Goal: Task Accomplishment & Management: Use online tool/utility

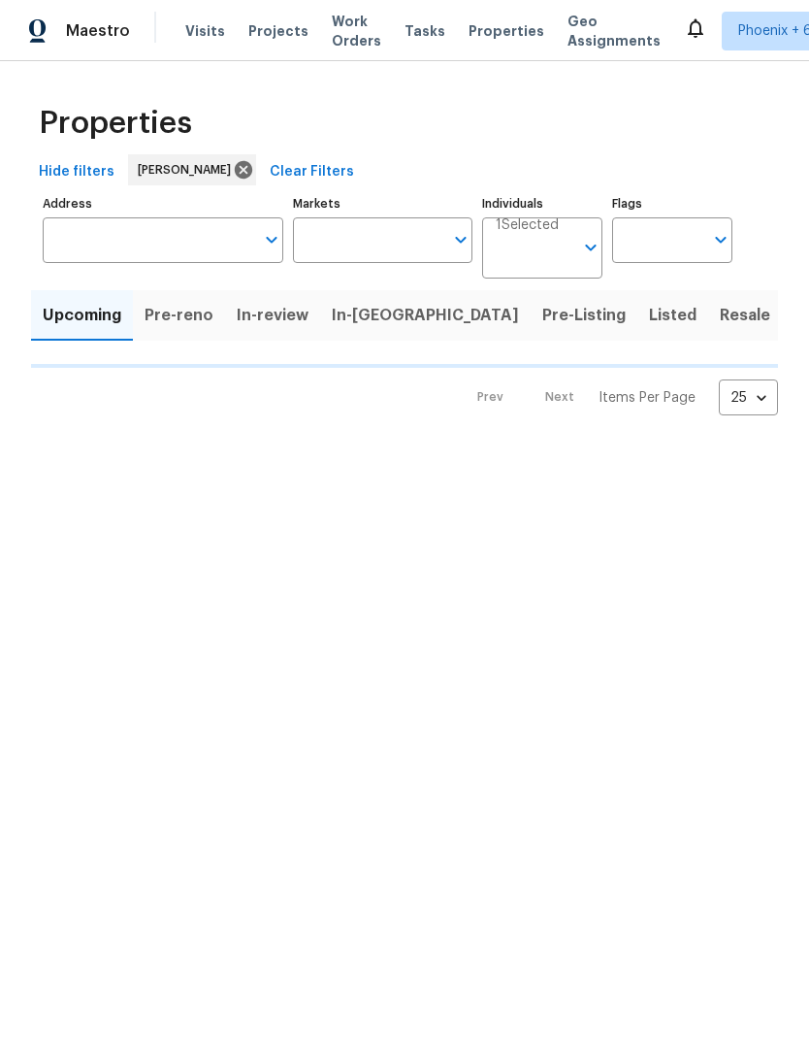
type input "100"
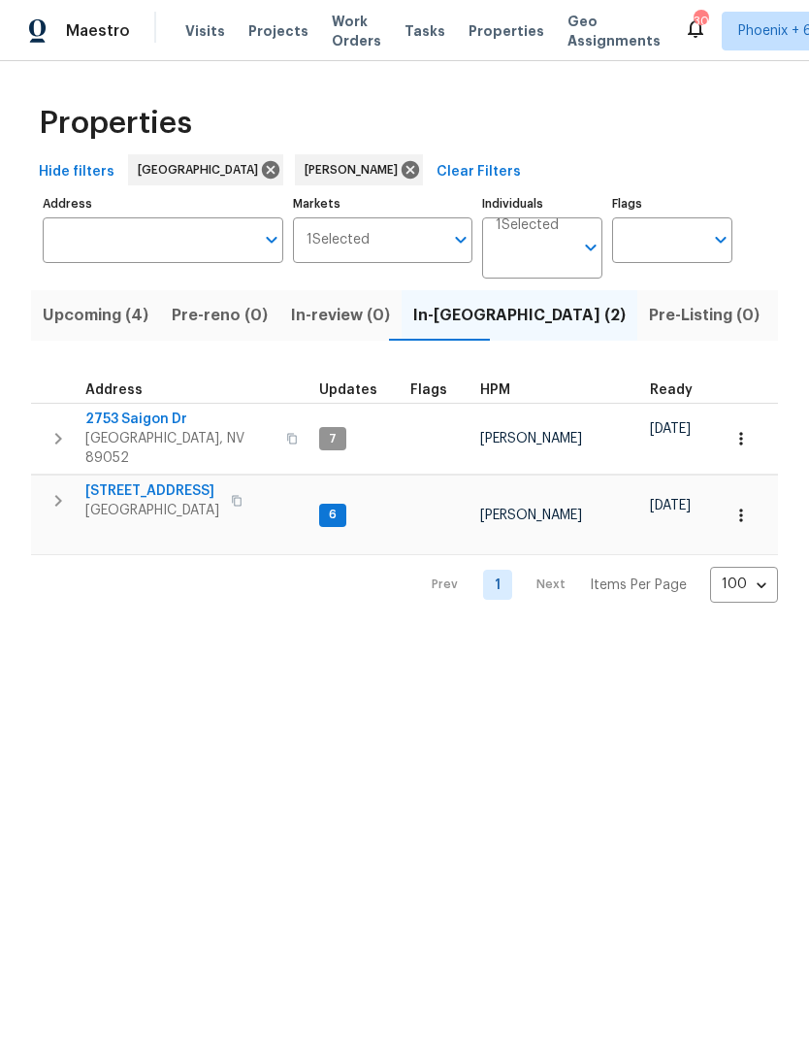
click at [121, 316] on span "Upcoming (4)" at bounding box center [96, 315] width 106 height 27
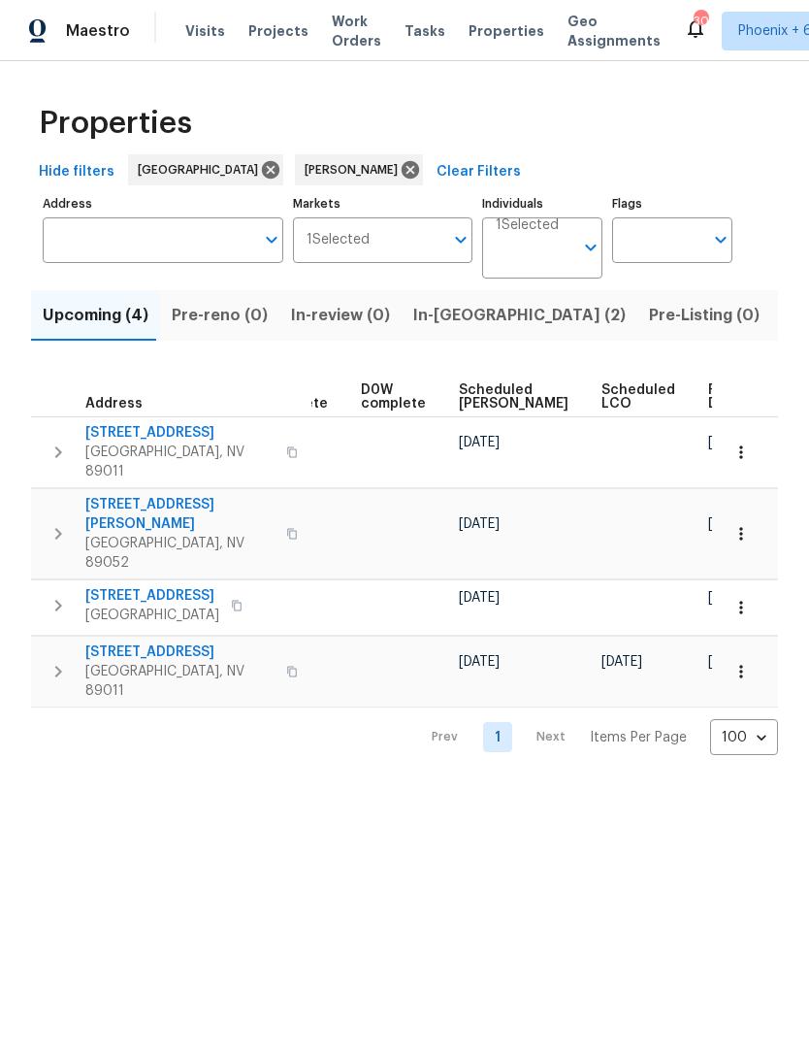
scroll to position [0, 486]
click at [709, 393] on span "Ready Date" at bounding box center [730, 396] width 43 height 27
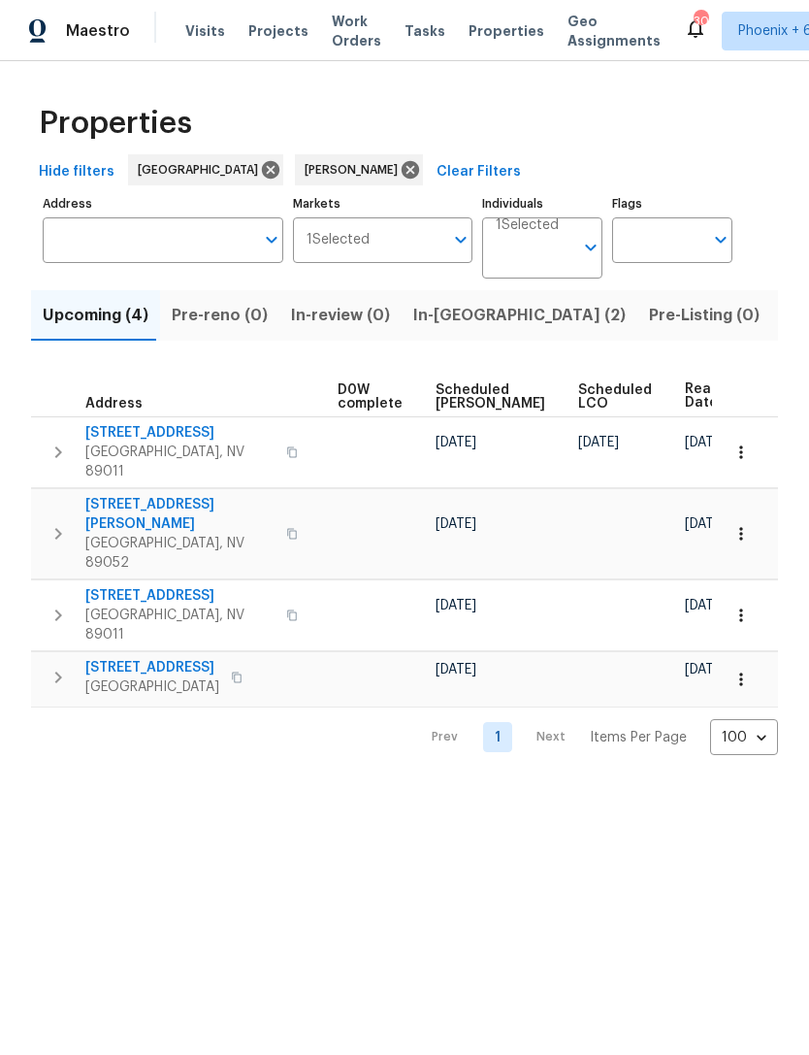
scroll to position [0, 509]
click at [742, 445] on icon "button" at bounding box center [740, 451] width 3 height 13
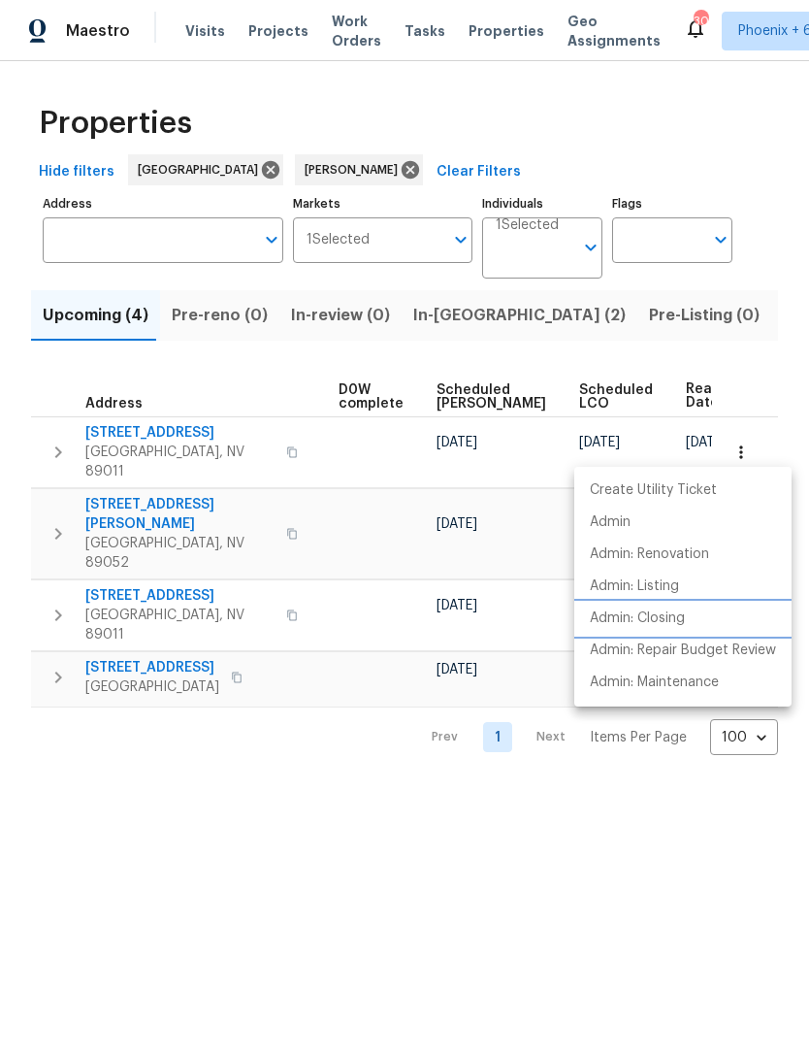
click at [670, 619] on p "Admin: Closing" at bounding box center [637, 618] width 95 height 20
click at [449, 866] on div at bounding box center [404, 527] width 809 height 1055
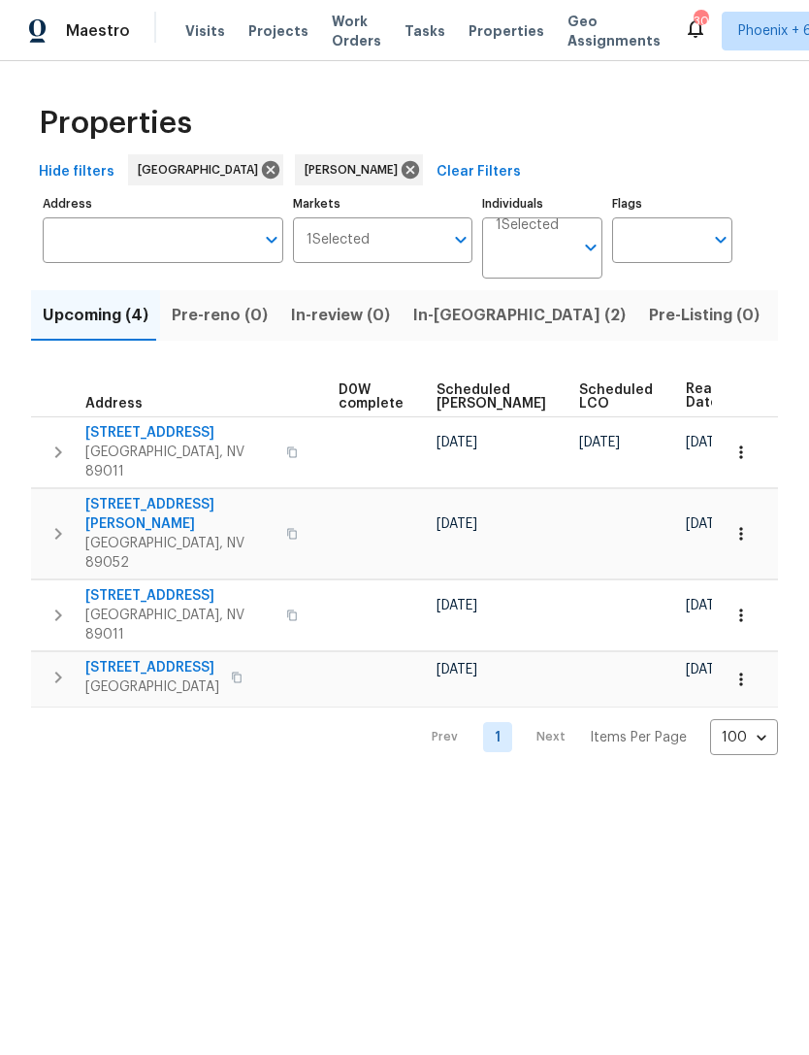
click at [783, 309] on span "Listed (11)" at bounding box center [821, 315] width 77 height 27
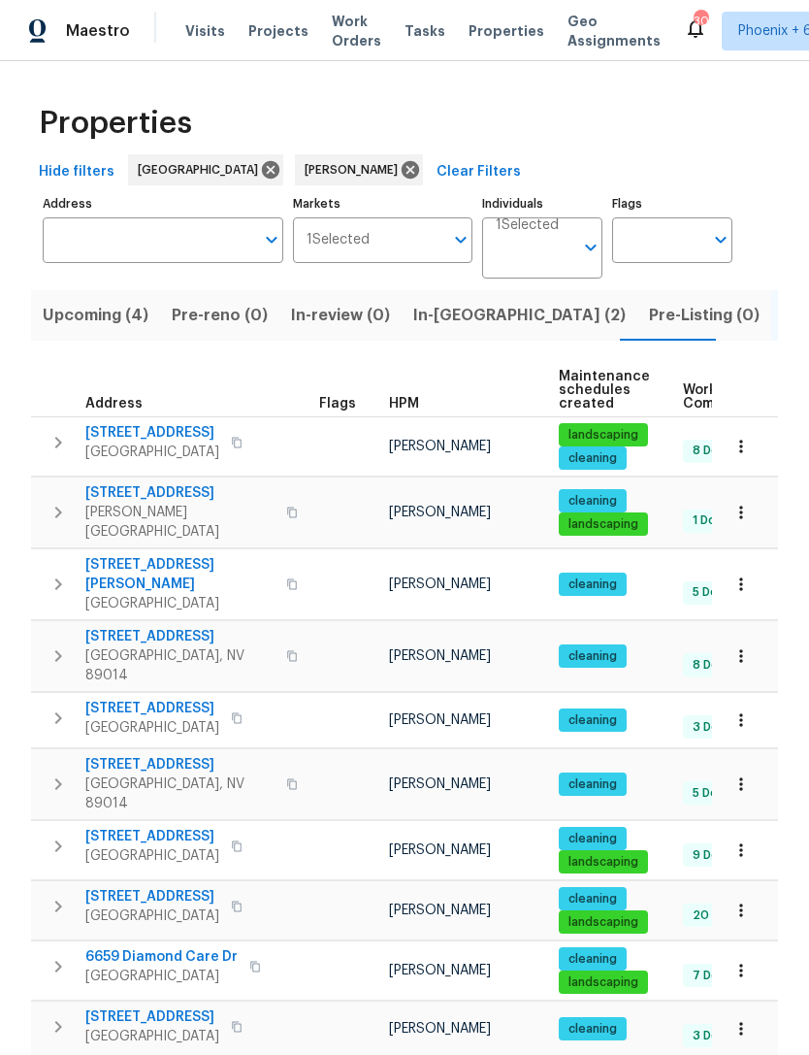
scroll to position [16, 0]
click at [461, 313] on span "In-reno (2)" at bounding box center [519, 315] width 212 height 27
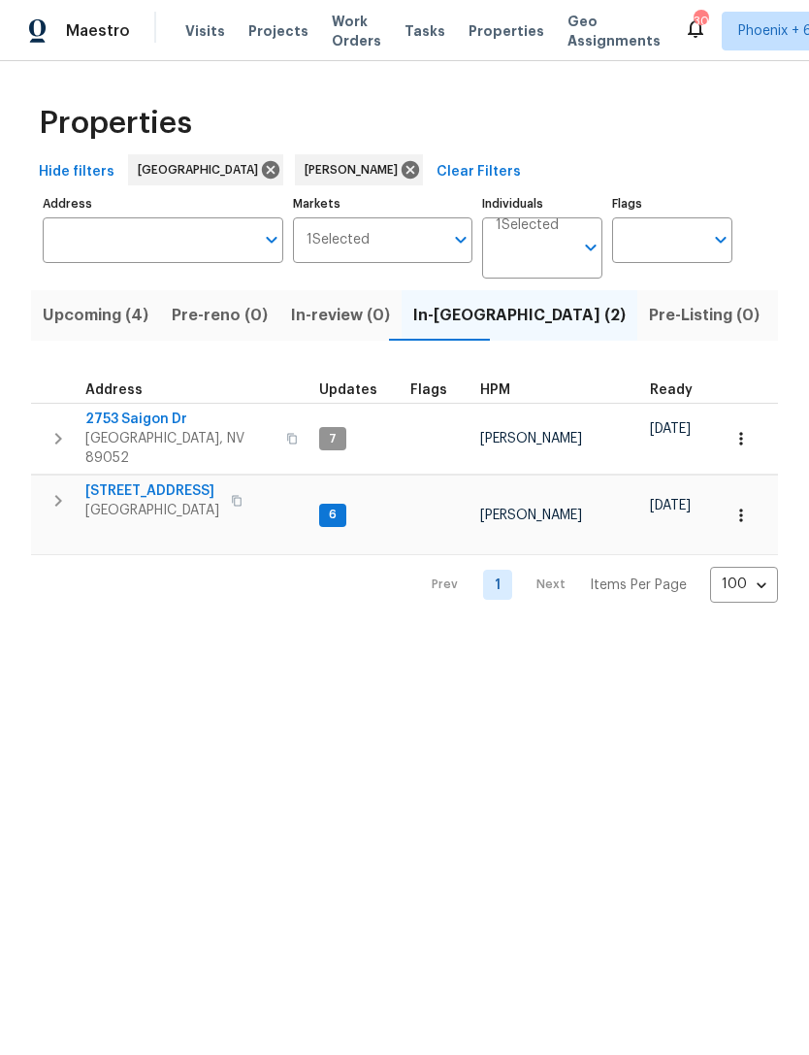
click at [190, 481] on span "9112 Harbor Wind Ave" at bounding box center [152, 490] width 134 height 19
click at [118, 318] on span "Upcoming (4)" at bounding box center [96, 315] width 106 height 27
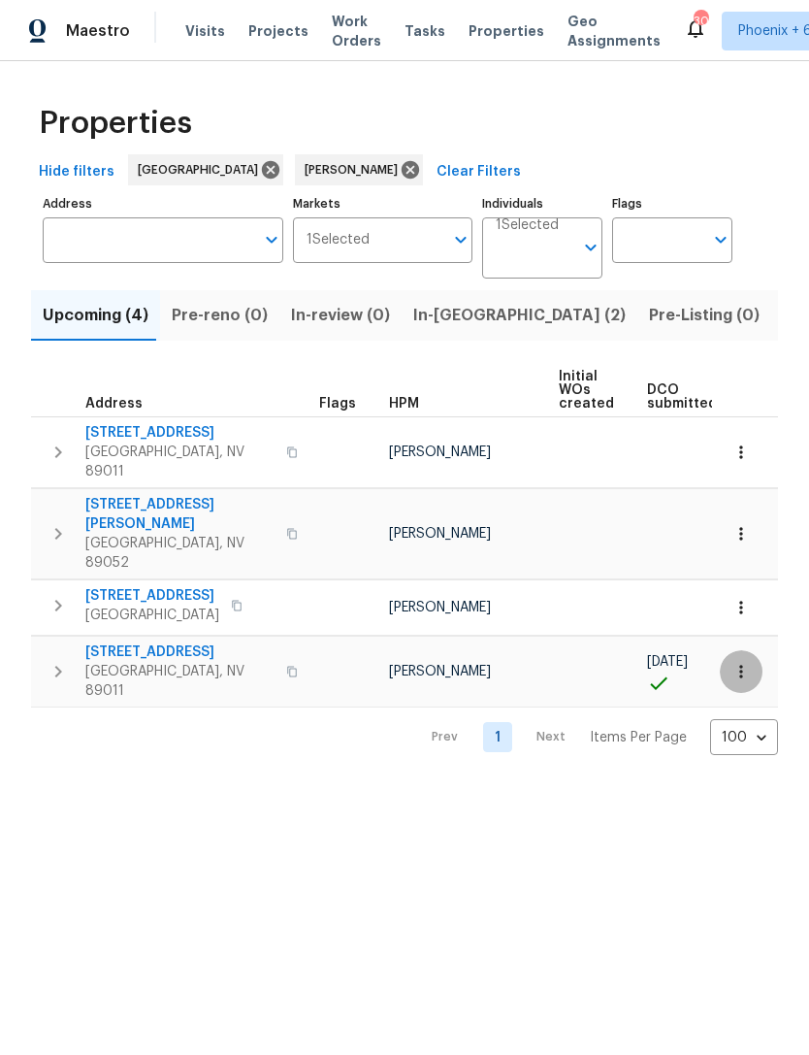
click at [743, 662] on icon "button" at bounding box center [741, 671] width 19 height 19
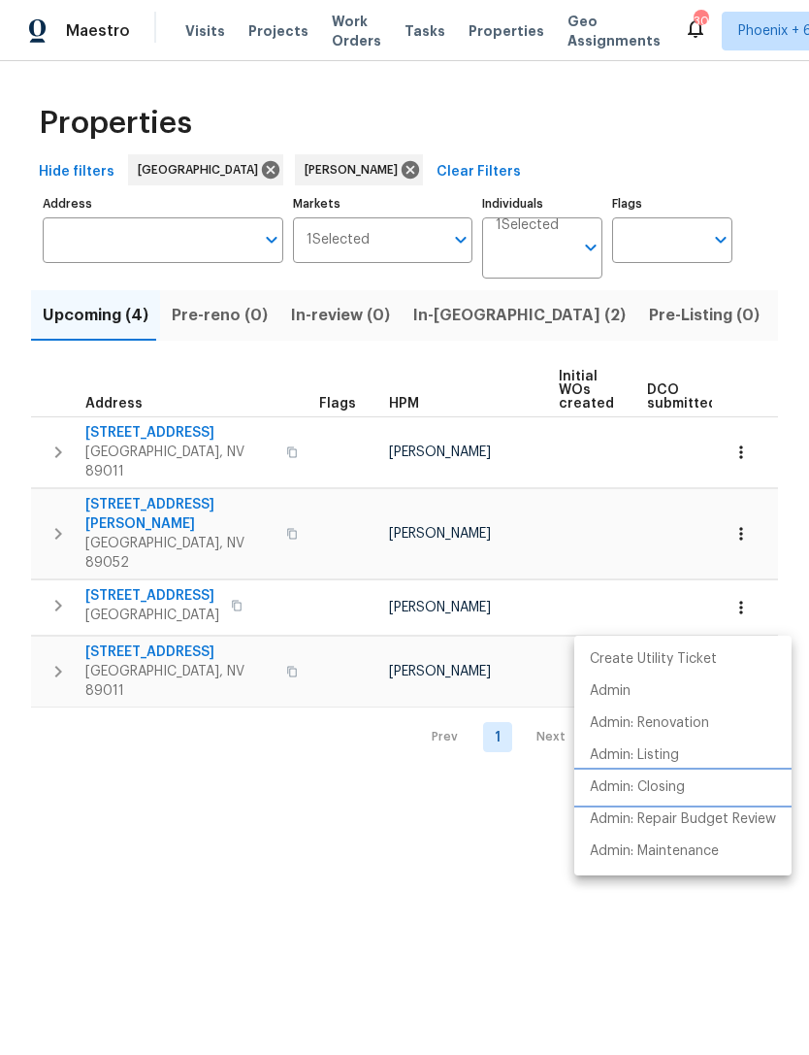
click at [668, 794] on p "Admin: Closing" at bounding box center [637, 787] width 95 height 20
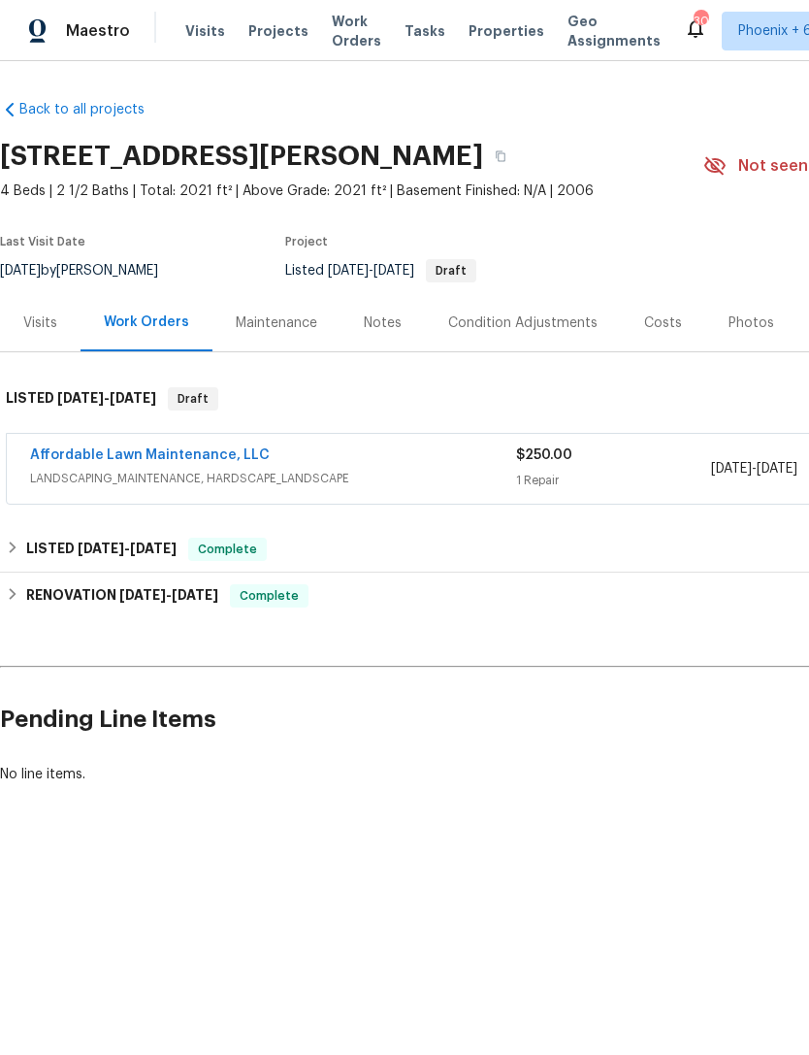
click at [191, 441] on div "Affordable Lawn Maintenance, LLC LANDSCAPING_MAINTENANCE, HARDSCAPE_LANDSCAPE $…" at bounding box center [548, 469] width 1083 height 70
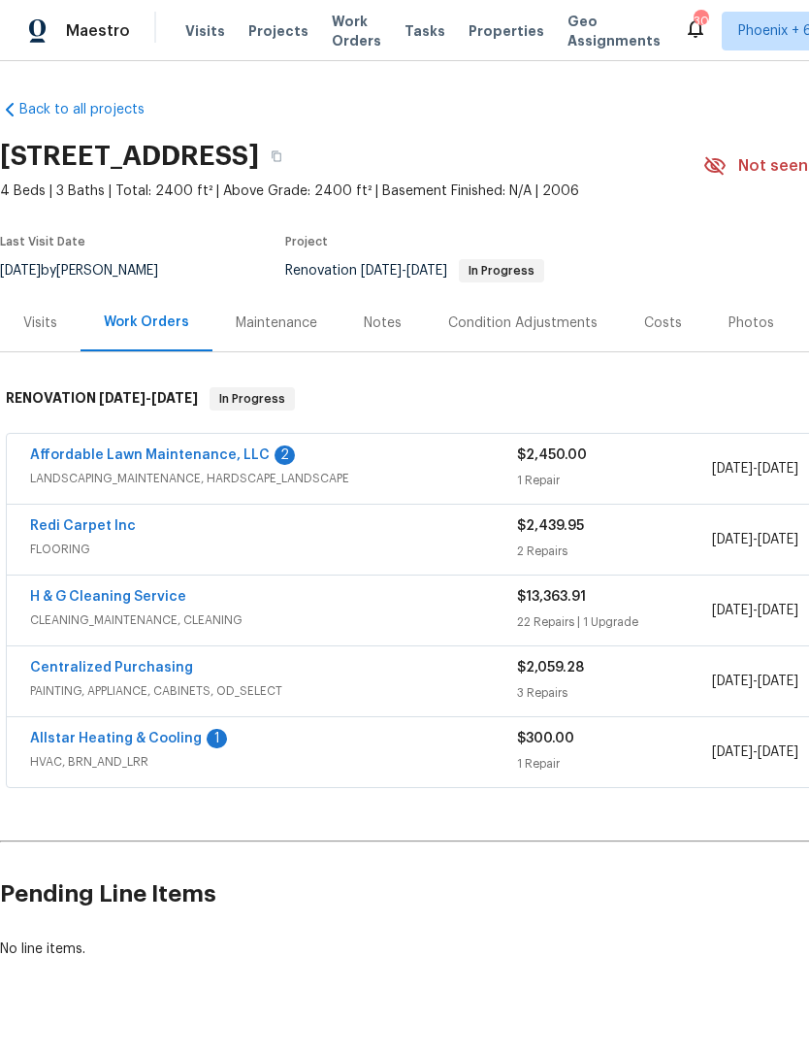
click at [200, 453] on link "Affordable Lawn Maintenance, LLC" at bounding box center [150, 455] width 240 height 14
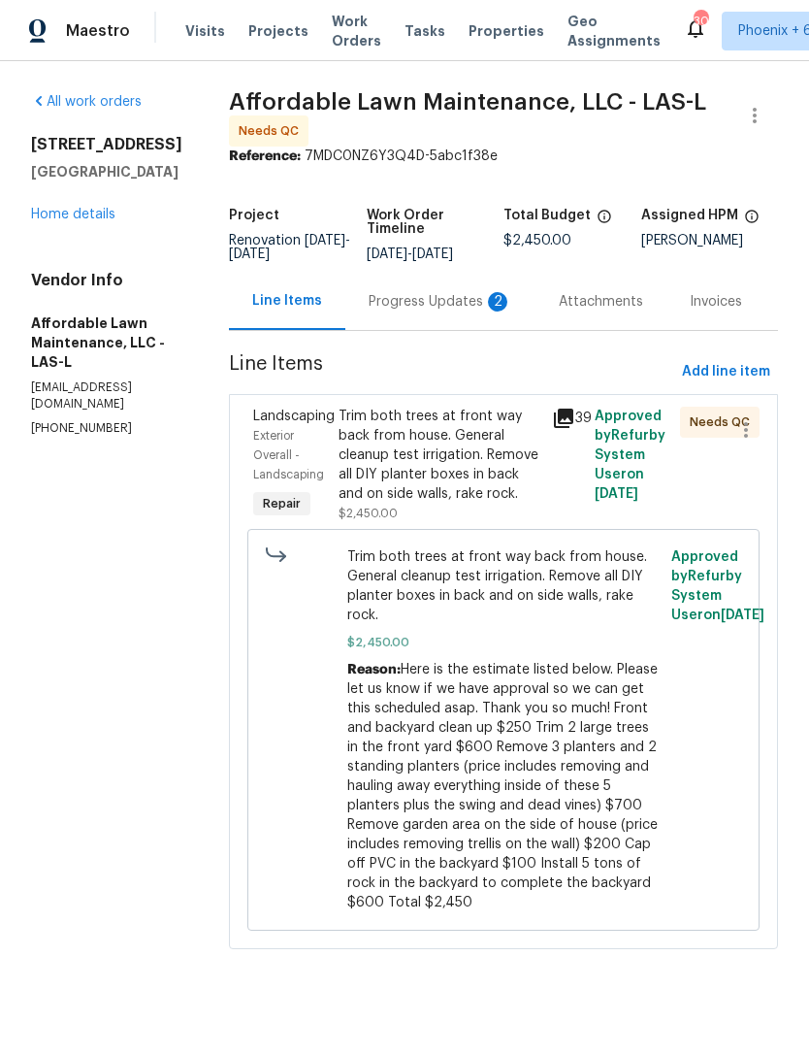
click at [411, 472] on div "Trim both trees at front way back from house. General cleanup test irrigation. …" at bounding box center [440, 455] width 202 height 97
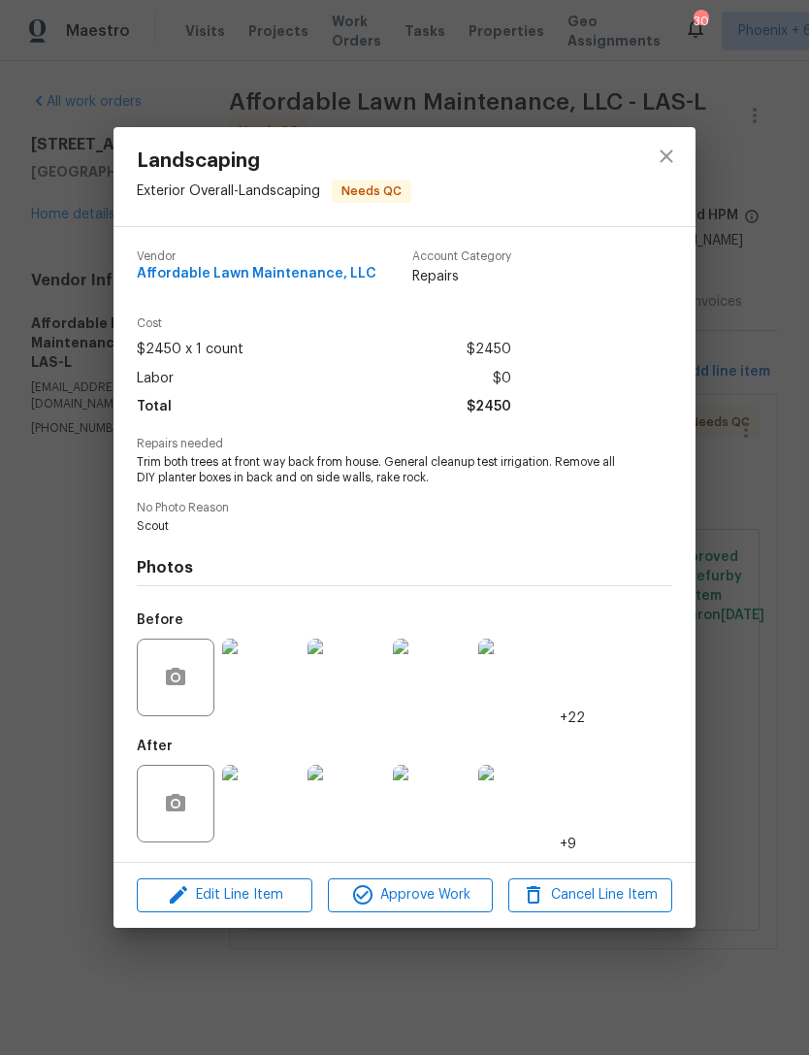
click at [269, 806] on img at bounding box center [261, 804] width 78 height 78
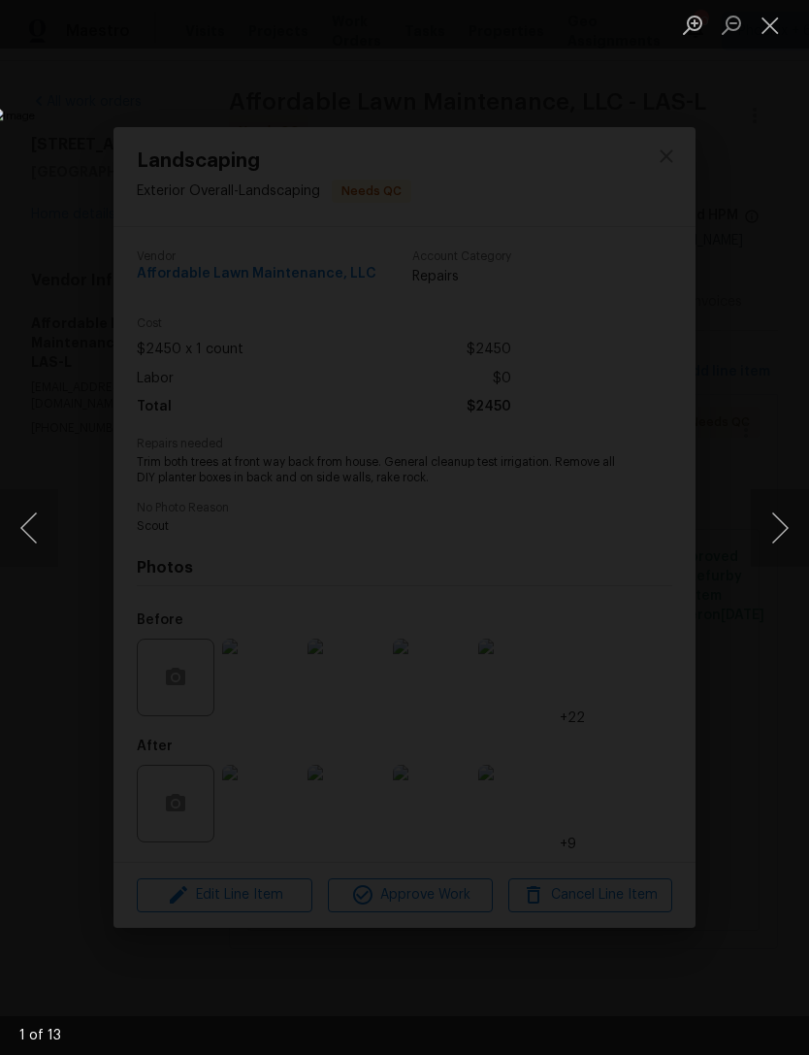
click at [769, 543] on button "Next image" at bounding box center [780, 528] width 58 height 78
click at [775, 539] on button "Next image" at bounding box center [780, 528] width 58 height 78
click at [774, 543] on button "Next image" at bounding box center [780, 528] width 58 height 78
click at [770, 544] on button "Next image" at bounding box center [780, 528] width 58 height 78
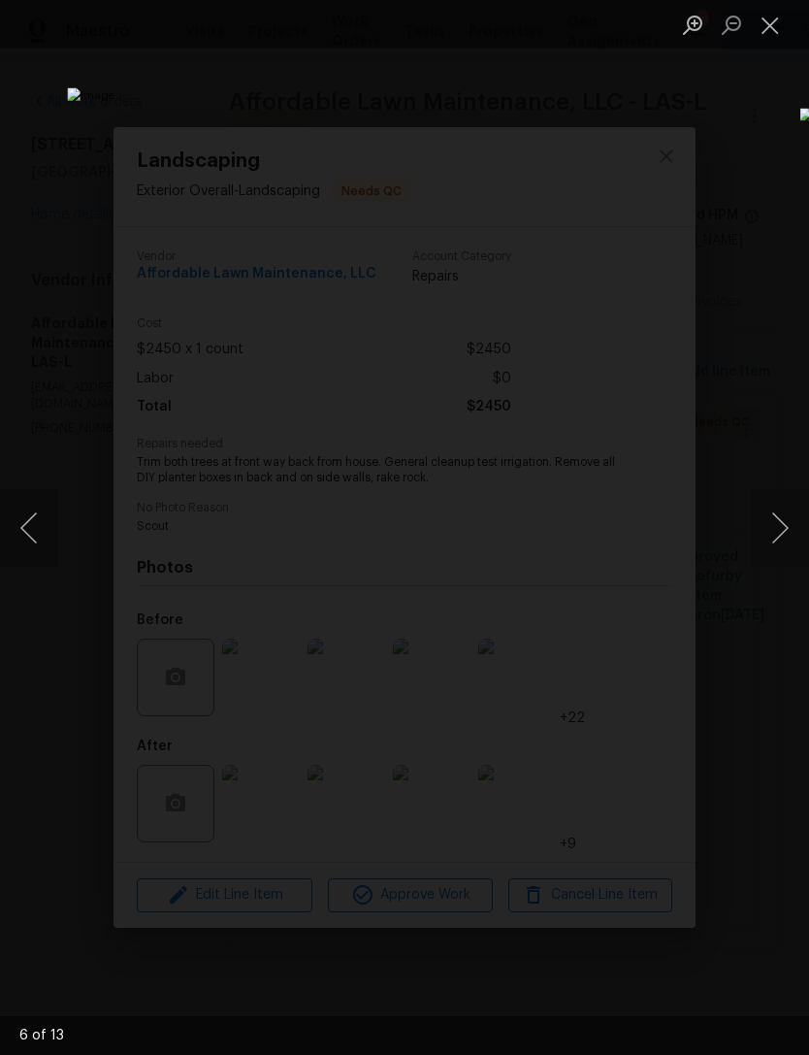
click at [771, 544] on button "Next image" at bounding box center [780, 528] width 58 height 78
click at [770, 540] on button "Next image" at bounding box center [780, 528] width 58 height 78
click at [778, 531] on button "Next image" at bounding box center [780, 528] width 58 height 78
click at [772, 534] on button "Next image" at bounding box center [780, 528] width 58 height 78
click at [767, 534] on button "Next image" at bounding box center [780, 528] width 58 height 78
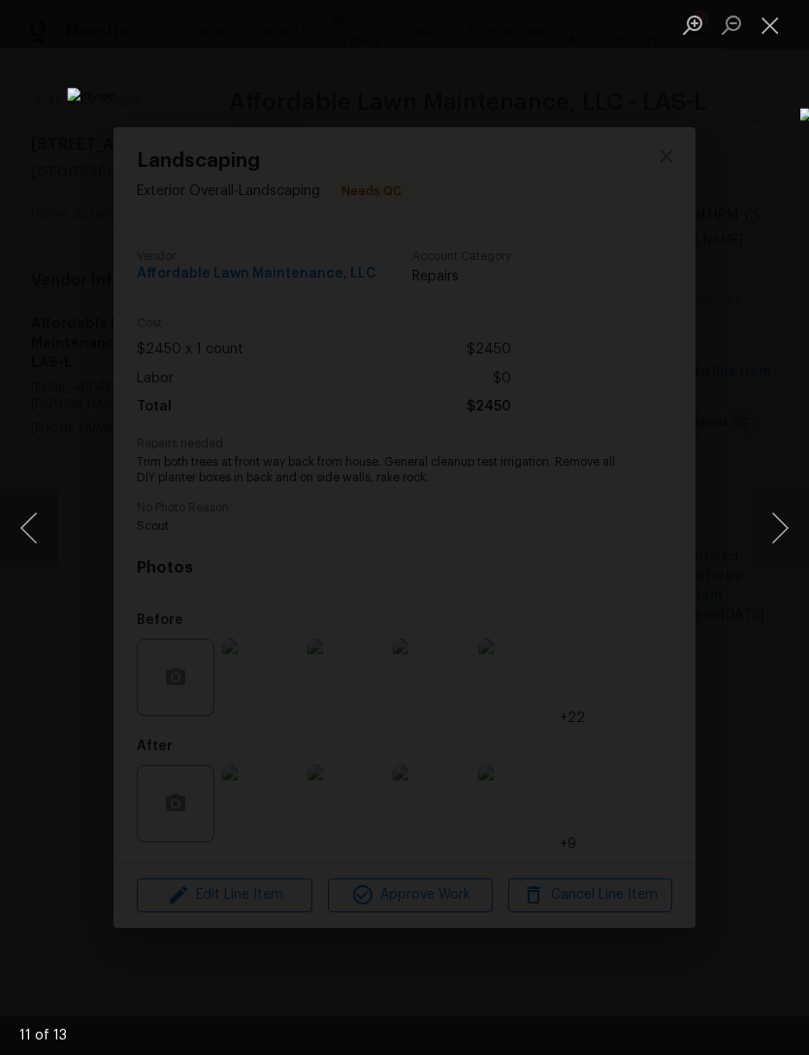
click at [773, 537] on button "Next image" at bounding box center [780, 528] width 58 height 78
click at [766, 543] on button "Next image" at bounding box center [780, 528] width 58 height 78
click at [768, 537] on button "Next image" at bounding box center [780, 528] width 58 height 78
click at [770, 36] on button "Close lightbox" at bounding box center [770, 25] width 39 height 34
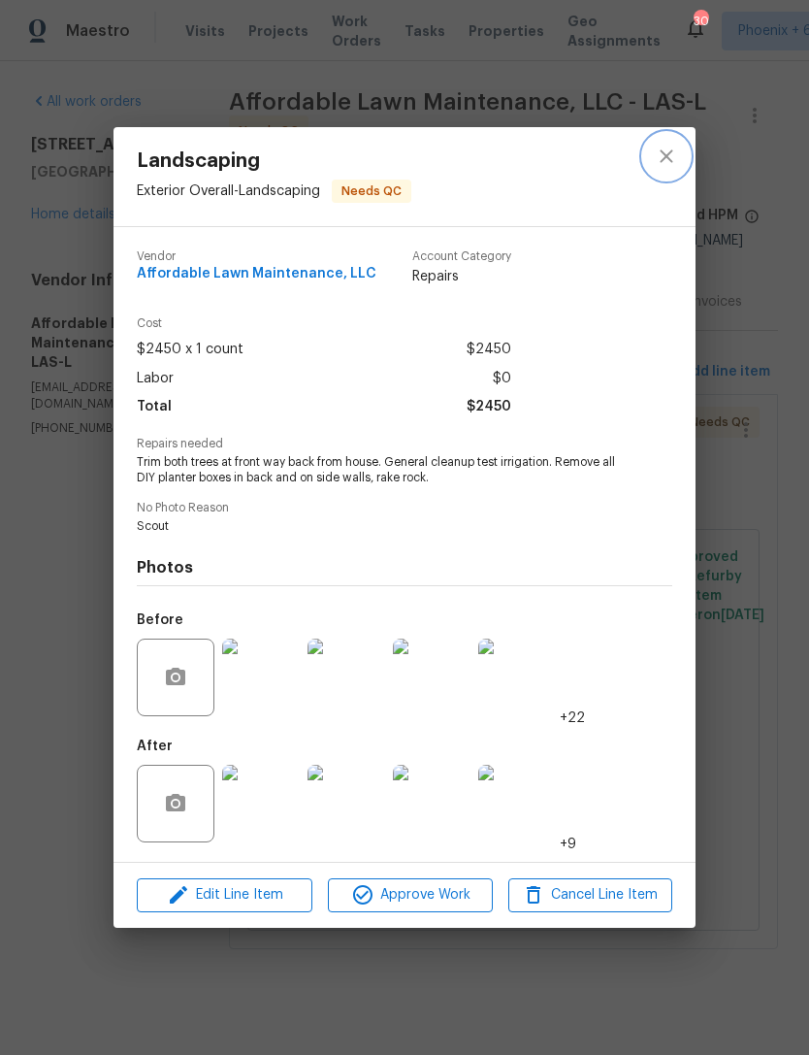
click at [664, 157] on icon "close" at bounding box center [666, 156] width 13 height 13
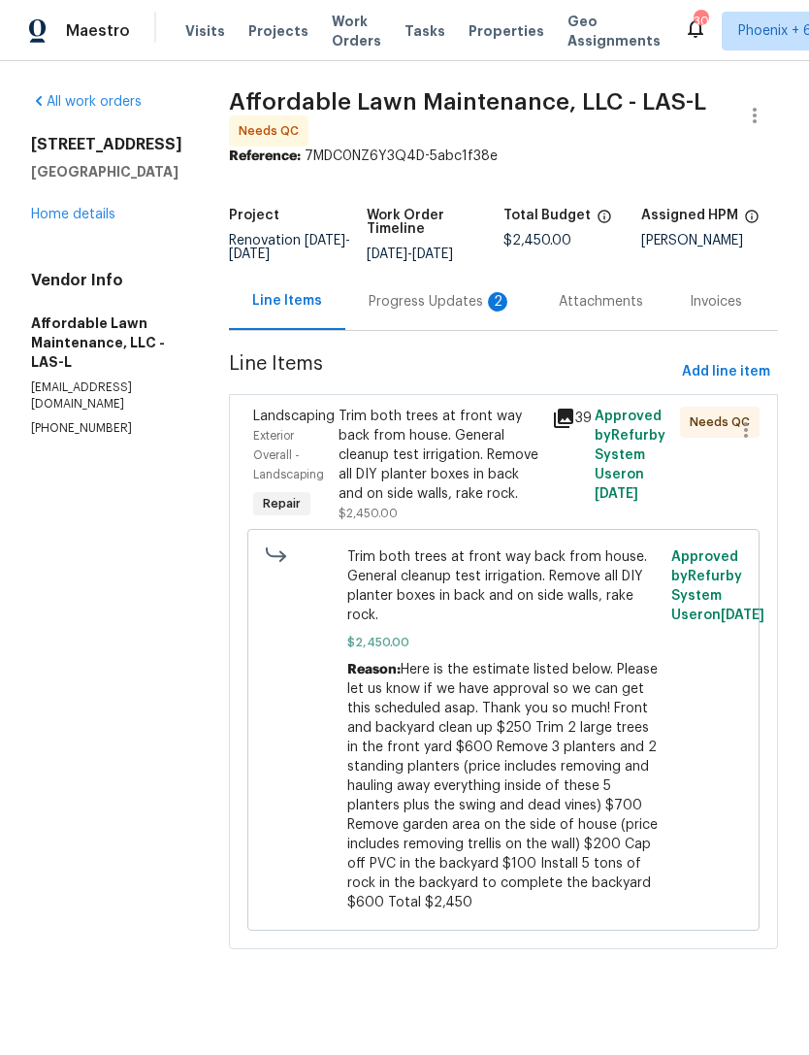
click at [81, 221] on link "Home details" at bounding box center [73, 215] width 84 height 14
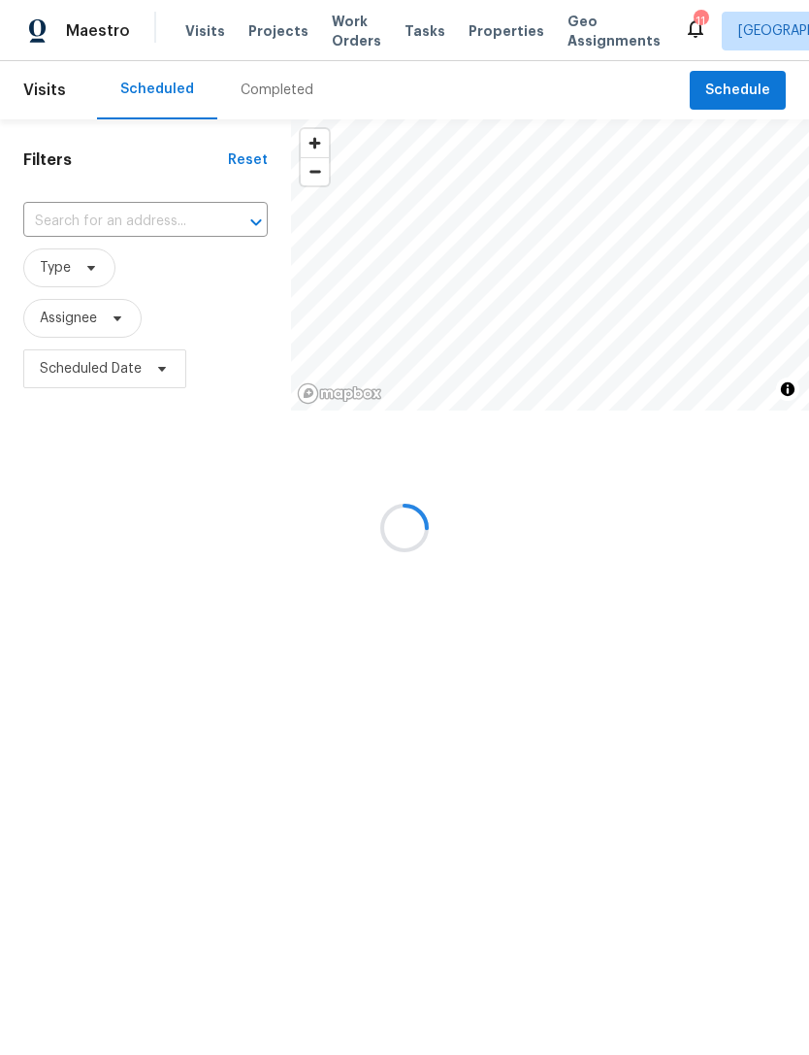
click at [126, 210] on input "text" at bounding box center [118, 222] width 190 height 30
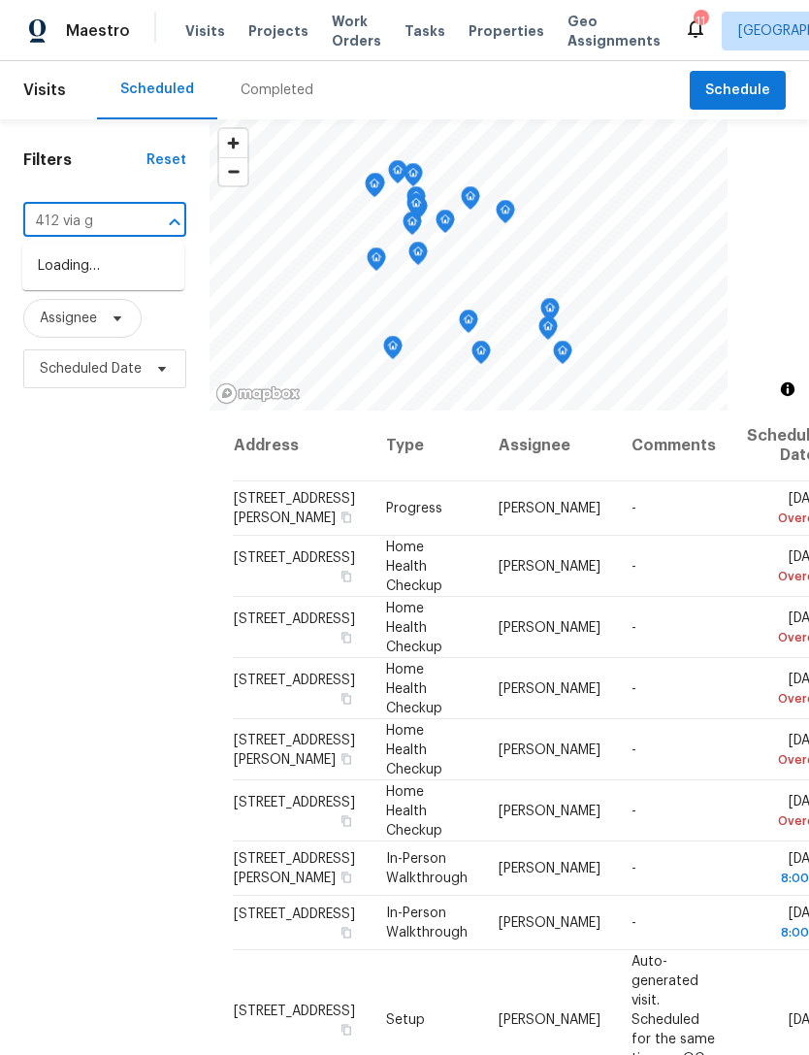
type input "412 via gi"
click at [114, 268] on li "412 Via Gigante Ct, Henderson, NV 89011" at bounding box center [103, 276] width 162 height 52
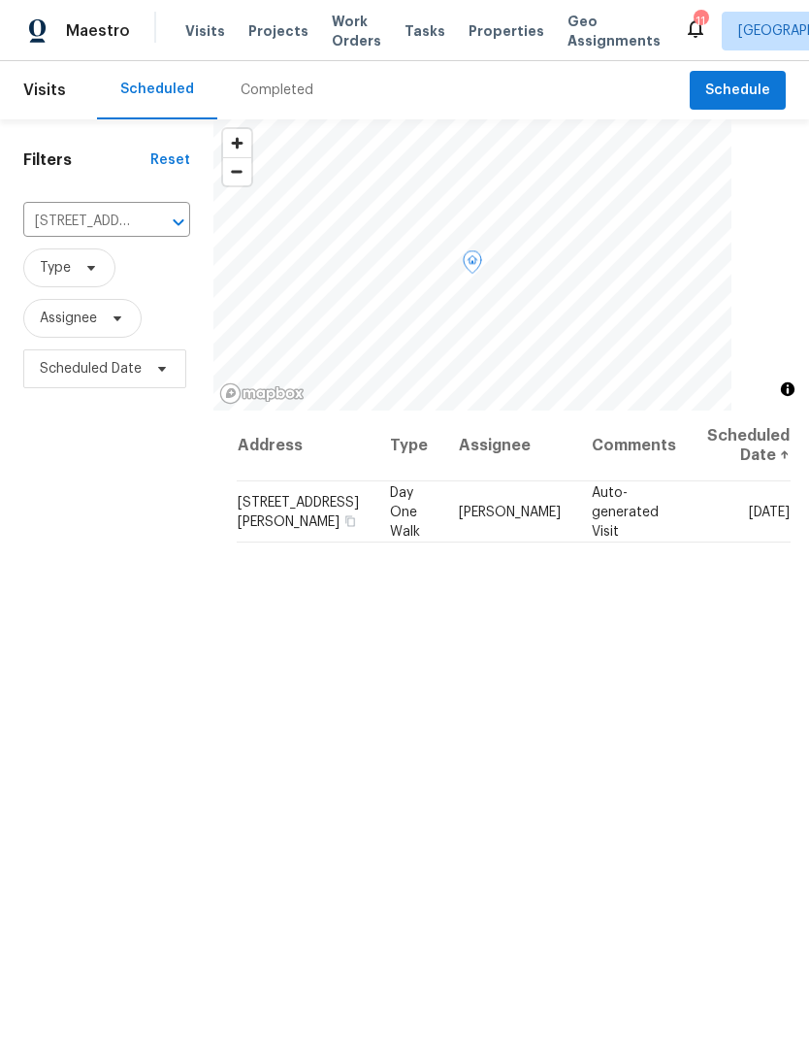
click at [0, 0] on icon at bounding box center [0, 0] width 0 height 0
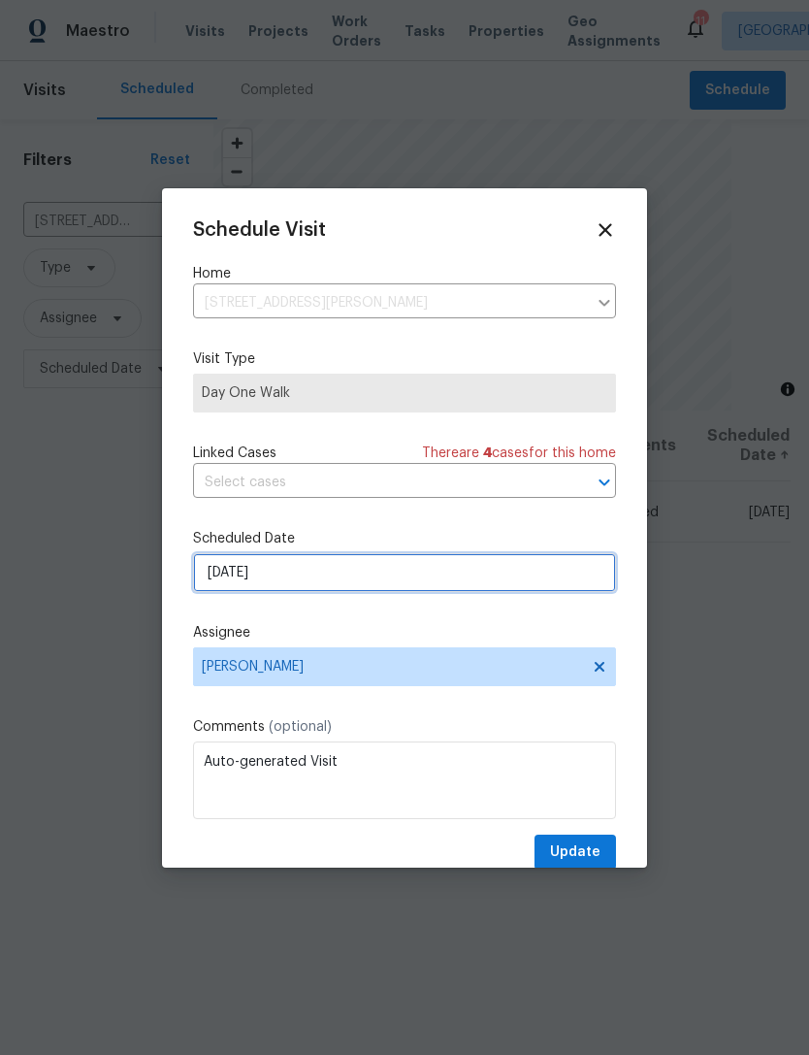
click at [372, 572] on input "9/29/2025" at bounding box center [404, 572] width 423 height 39
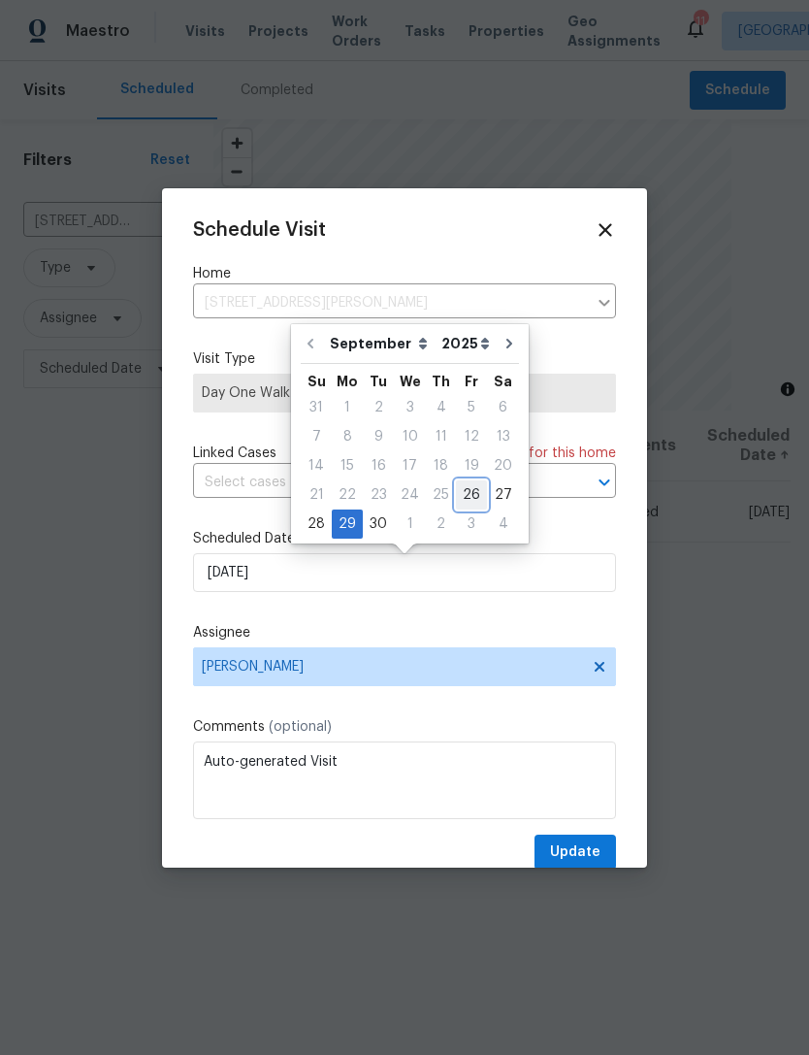
click at [466, 497] on div "26" at bounding box center [471, 494] width 31 height 27
type input "9/26/2025"
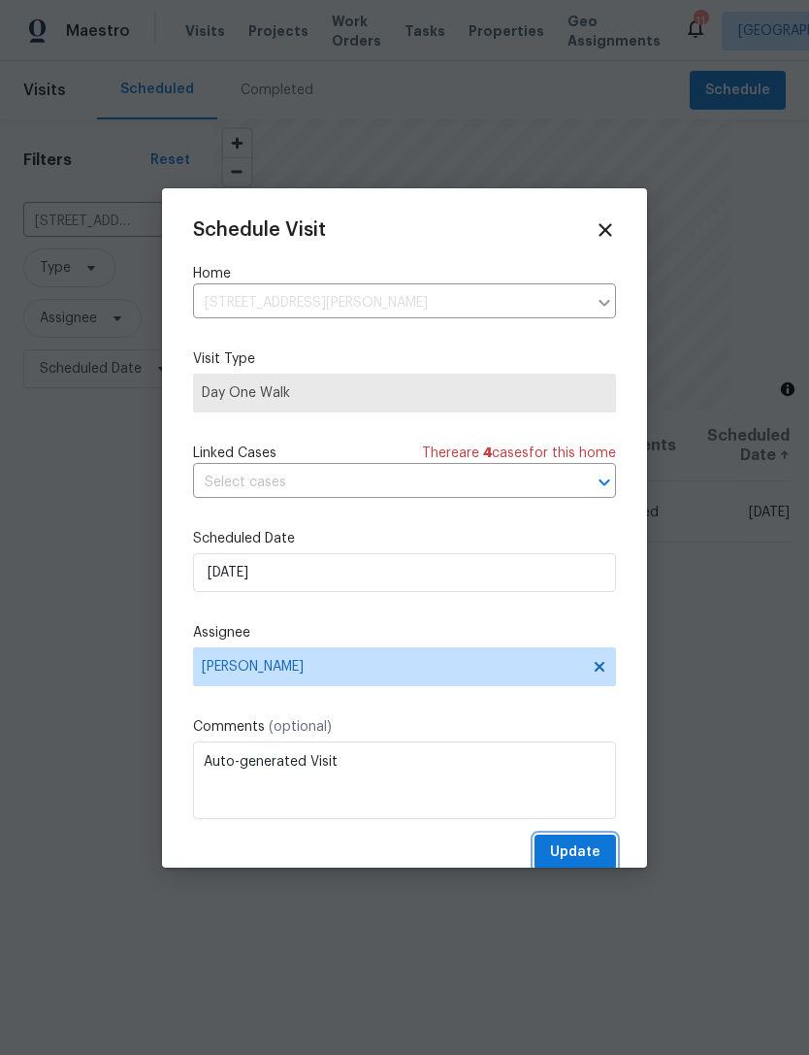
click at [585, 846] on span "Update" at bounding box center [575, 852] width 50 height 24
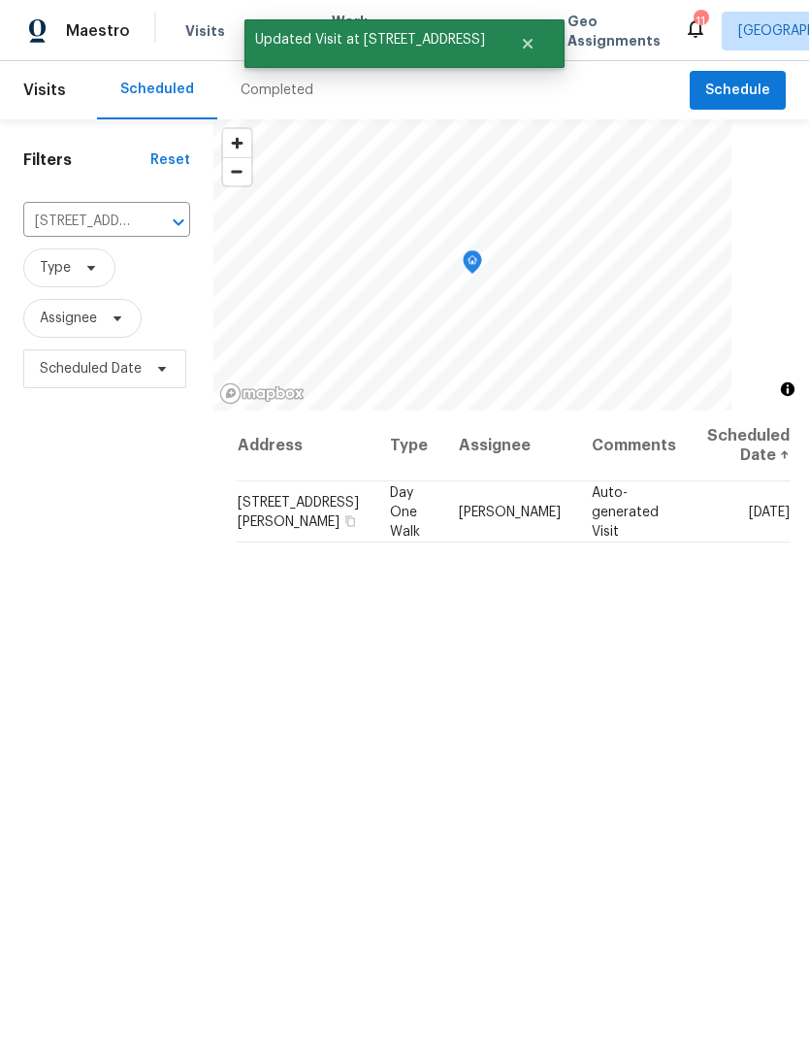
click at [157, 220] on icon "Clear" at bounding box center [153, 221] width 19 height 19
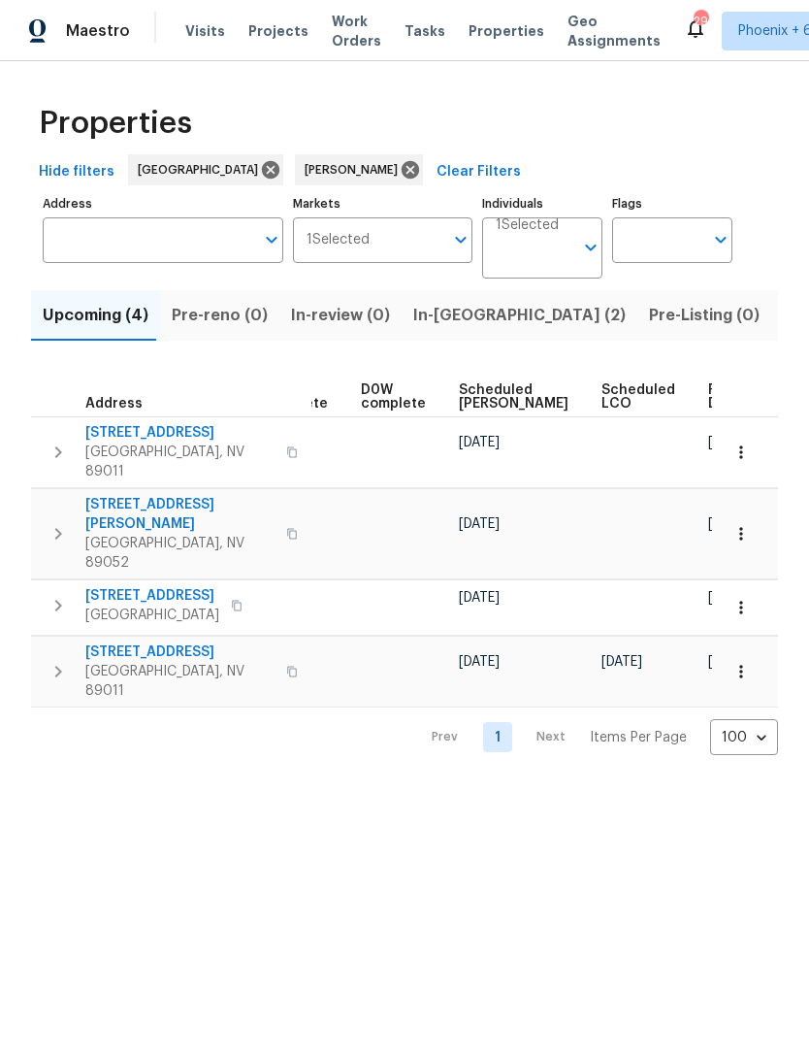
scroll to position [0, 486]
click at [709, 392] on span "Ready Date" at bounding box center [730, 396] width 43 height 27
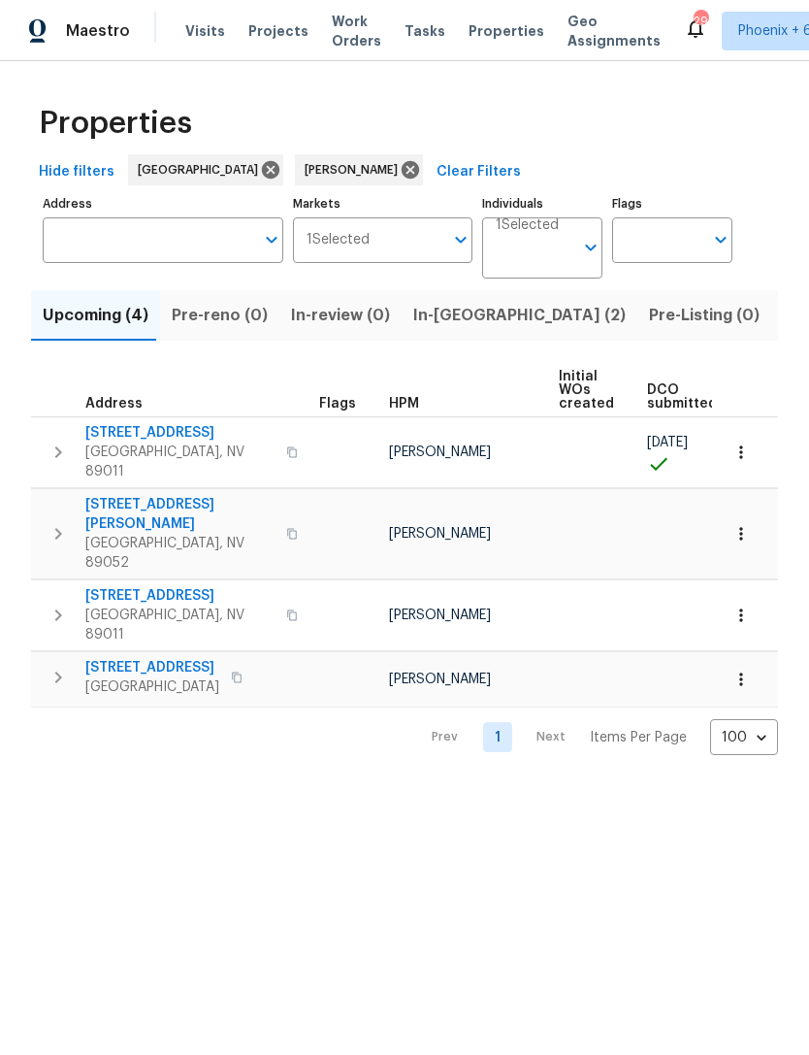
click at [456, 318] on span "In-[GEOGRAPHIC_DATA] (2)" at bounding box center [519, 315] width 212 height 27
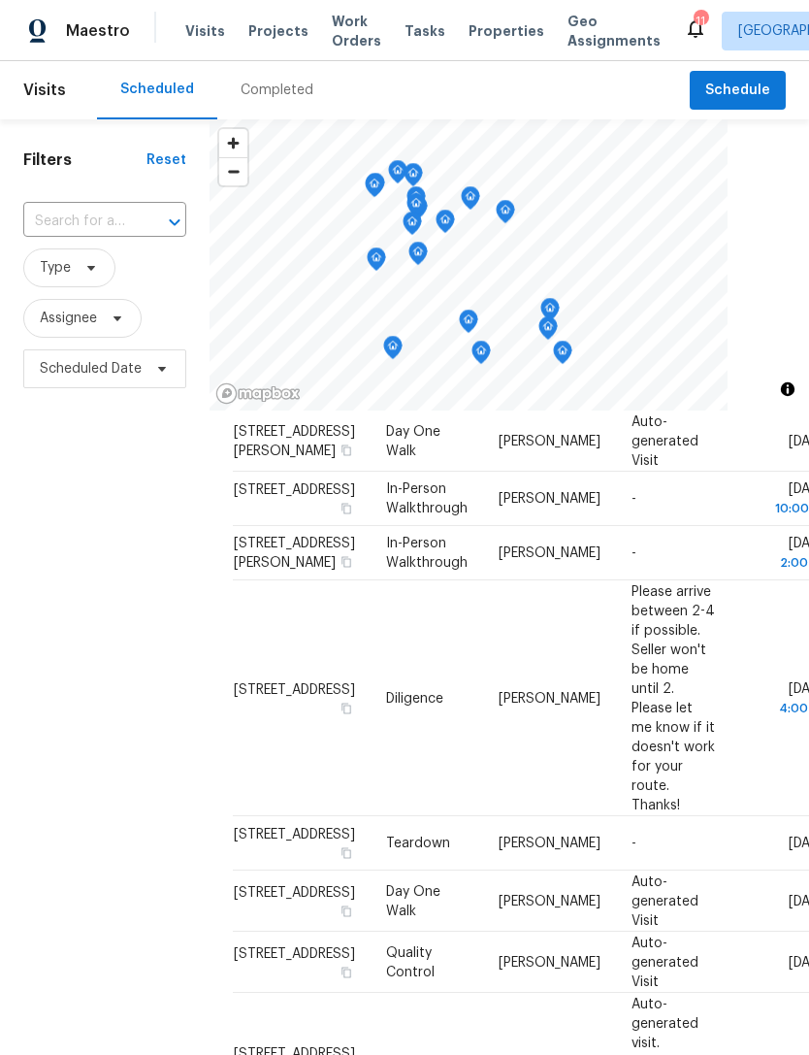
scroll to position [678, 0]
click at [95, 760] on div "Filters Reset ​ Type Assignee Scheduled Date" at bounding box center [105, 686] width 210 height 1135
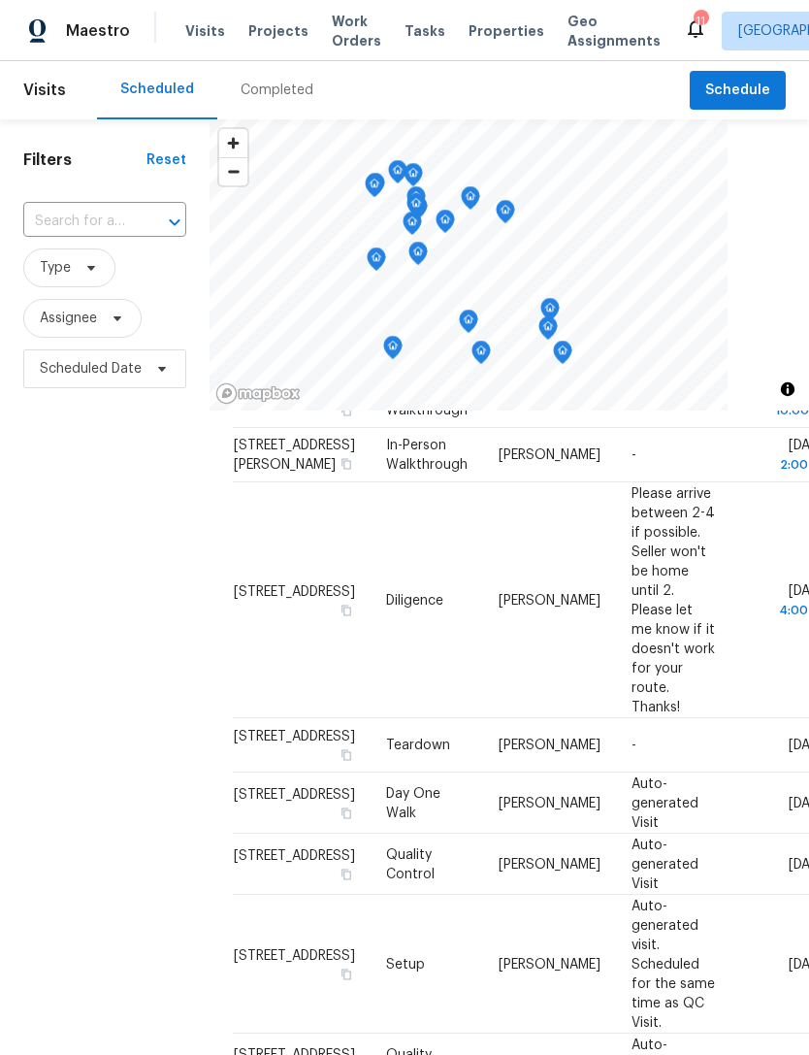
scroll to position [904, 0]
click at [128, 830] on div "Filters Reset ​ Type Assignee Scheduled Date" at bounding box center [105, 686] width 210 height 1135
click at [90, 757] on div "Filters Reset ​ Type Assignee Scheduled Date" at bounding box center [105, 686] width 210 height 1135
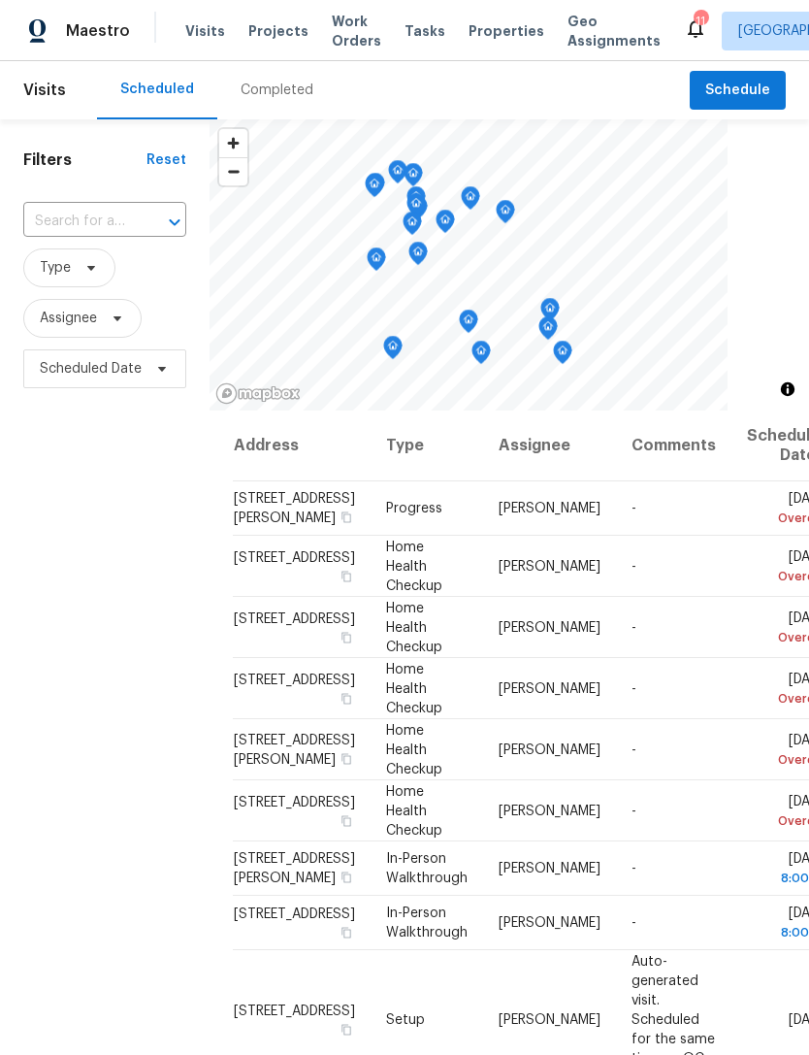
scroll to position [0, 0]
